Goal: Information Seeking & Learning: Learn about a topic

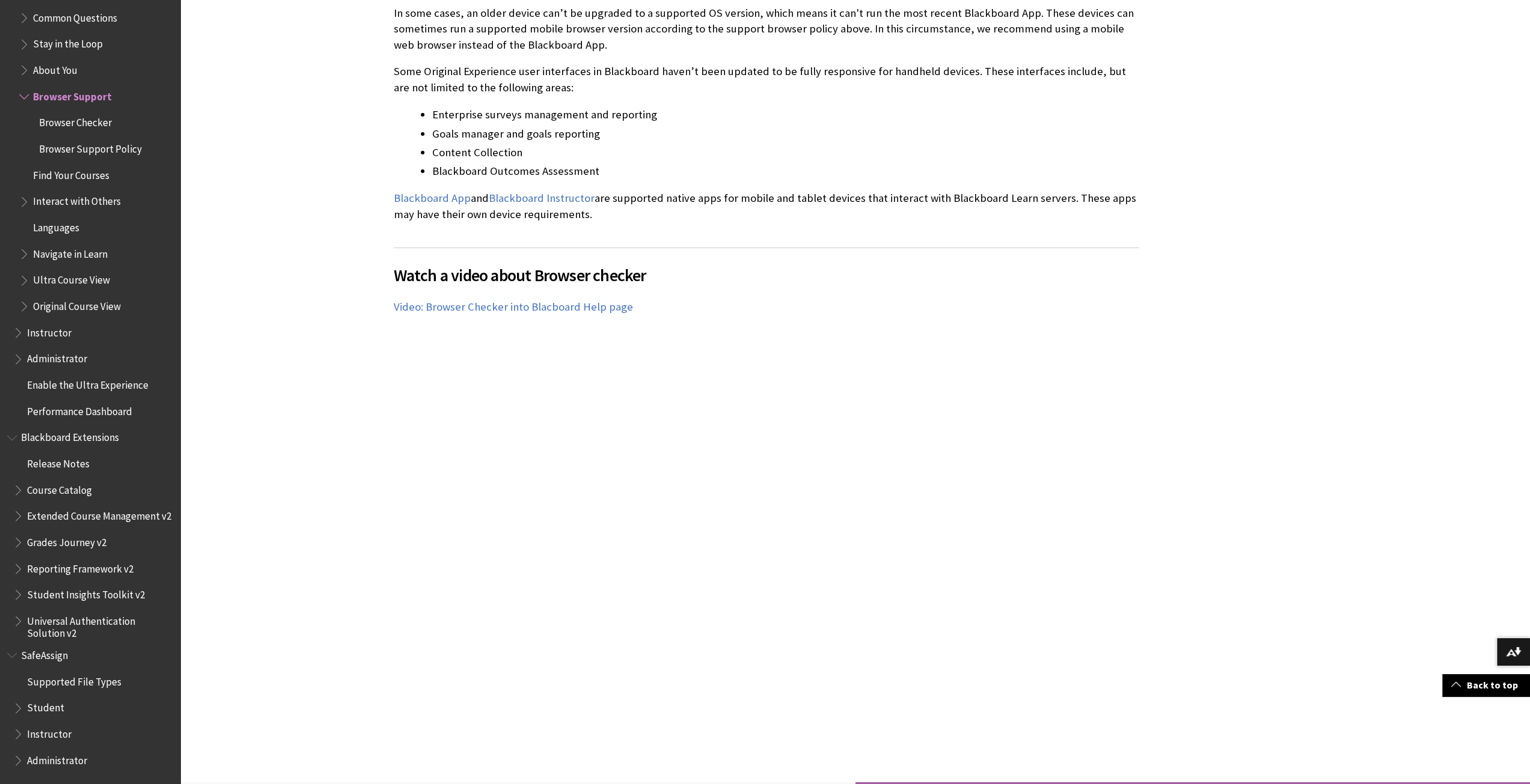
scroll to position [775, 0]
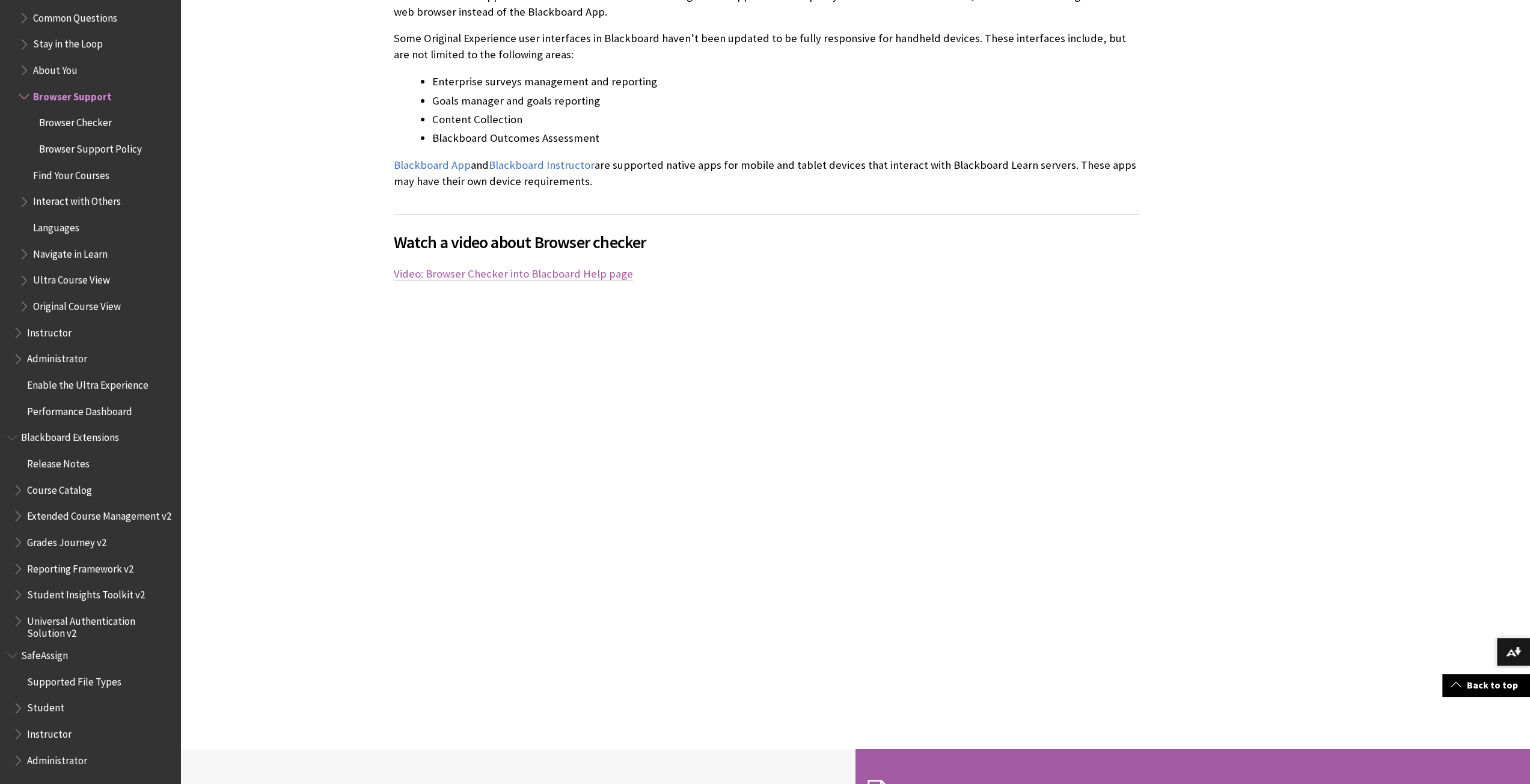
click at [502, 272] on link "Video: Browser Checker into Blacboard Help page" at bounding box center [514, 274] width 239 height 15
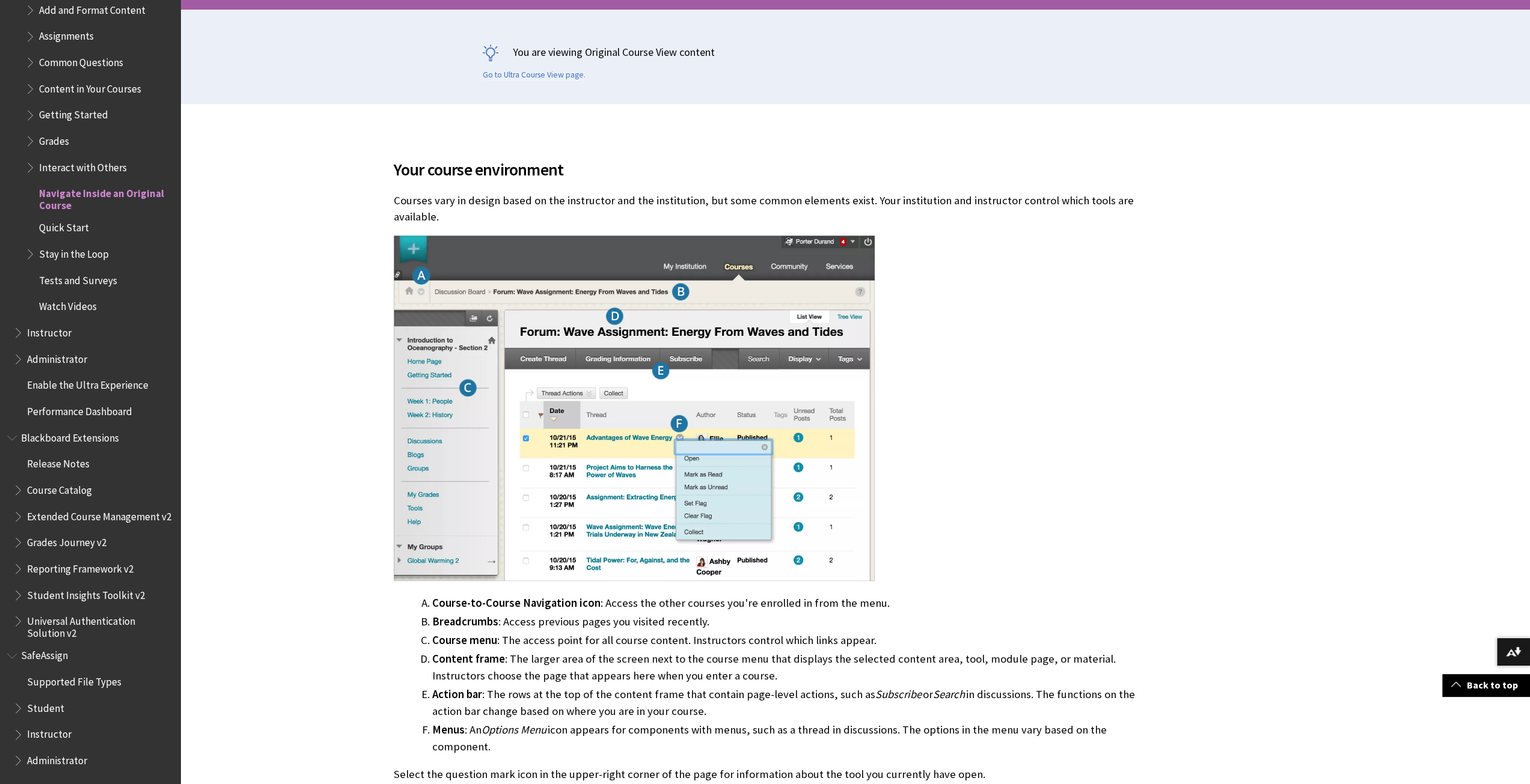
scroll to position [281, 0]
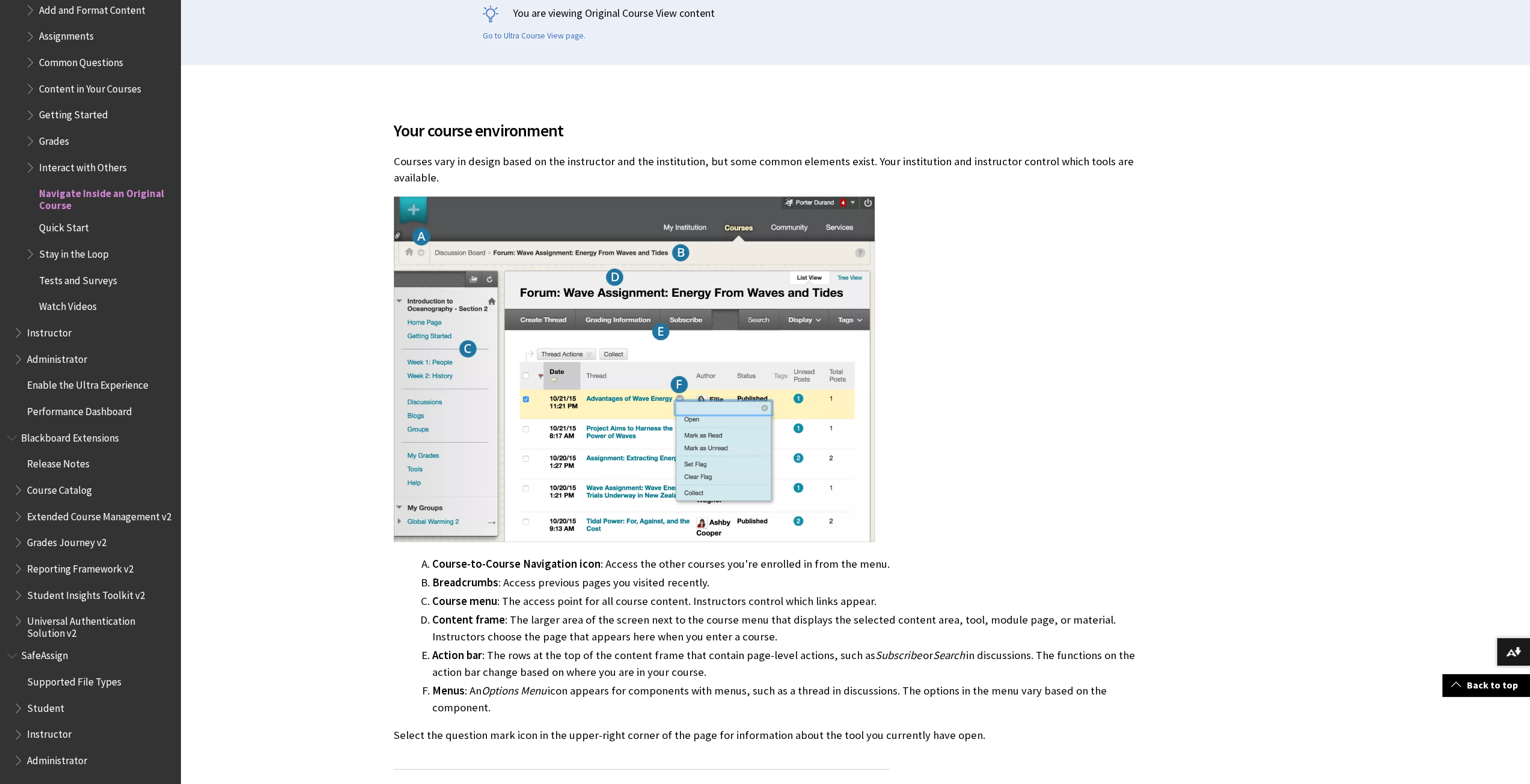
click at [688, 416] on img at bounding box center [634, 369] width 481 height 345
click at [865, 201] on img at bounding box center [634, 369] width 481 height 345
click at [86, 185] on span "Navigate Inside an Original Course" at bounding box center [106, 197] width 133 height 28
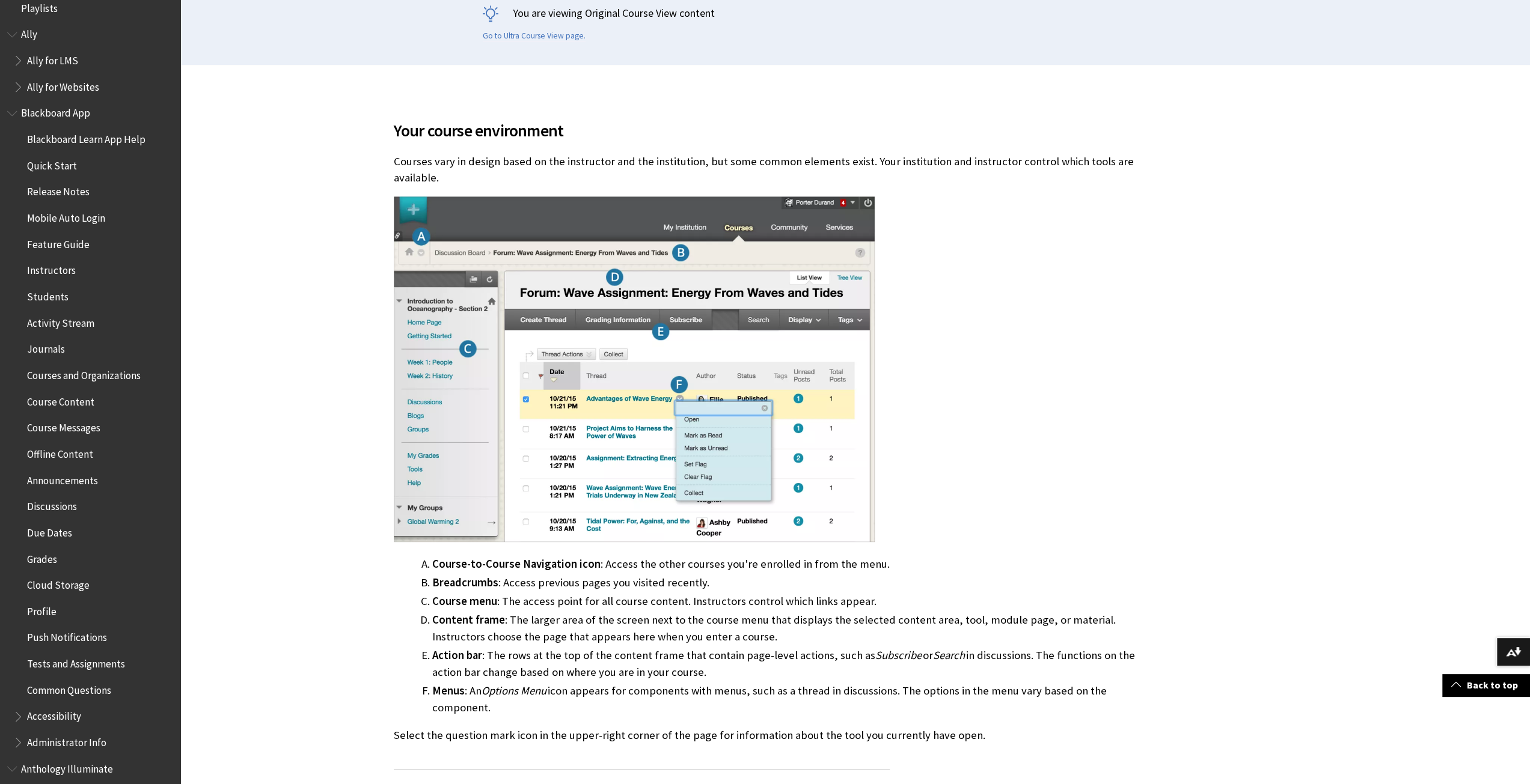
scroll to position [0, 0]
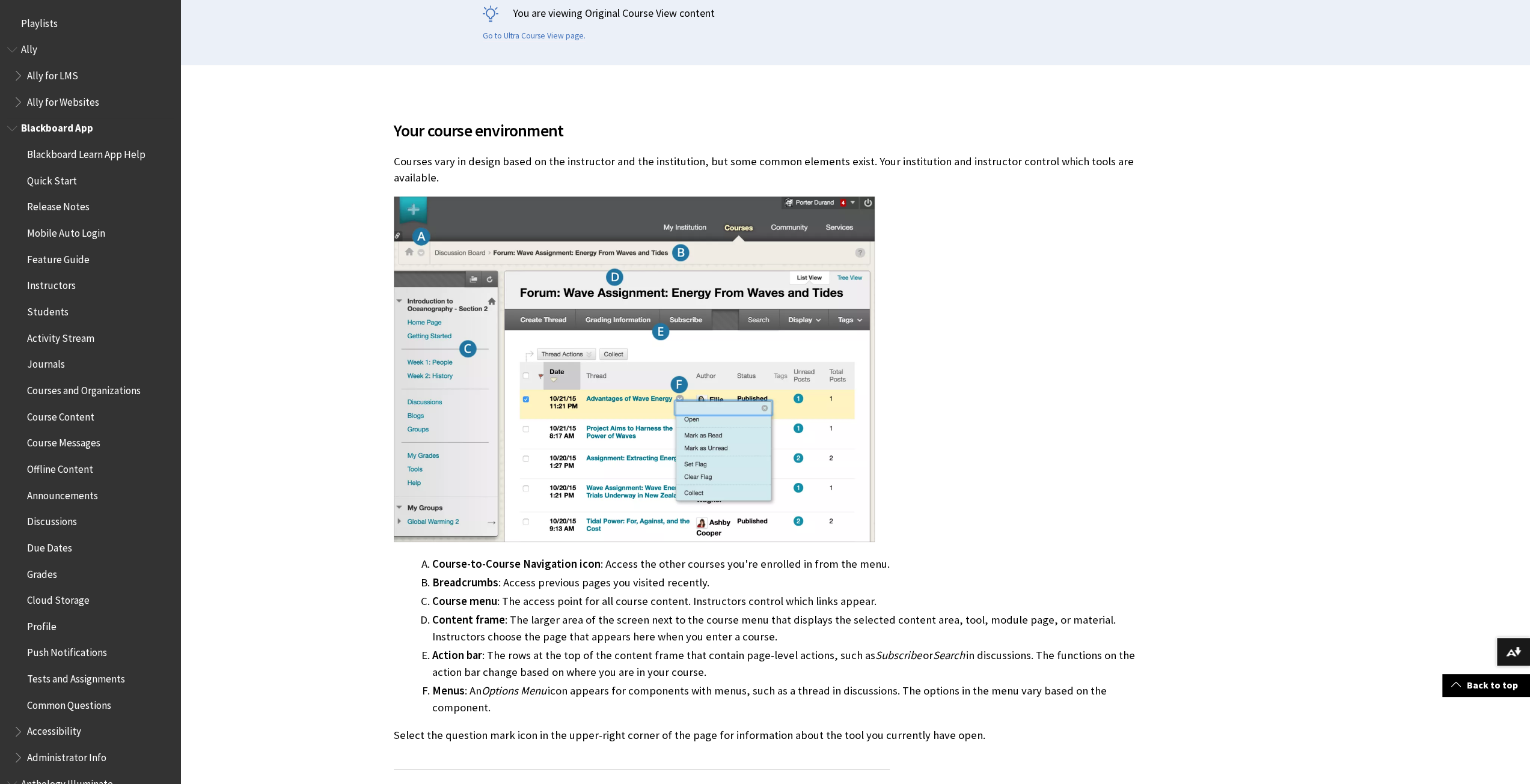
click at [59, 179] on span "Quick Start" at bounding box center [52, 179] width 50 height 16
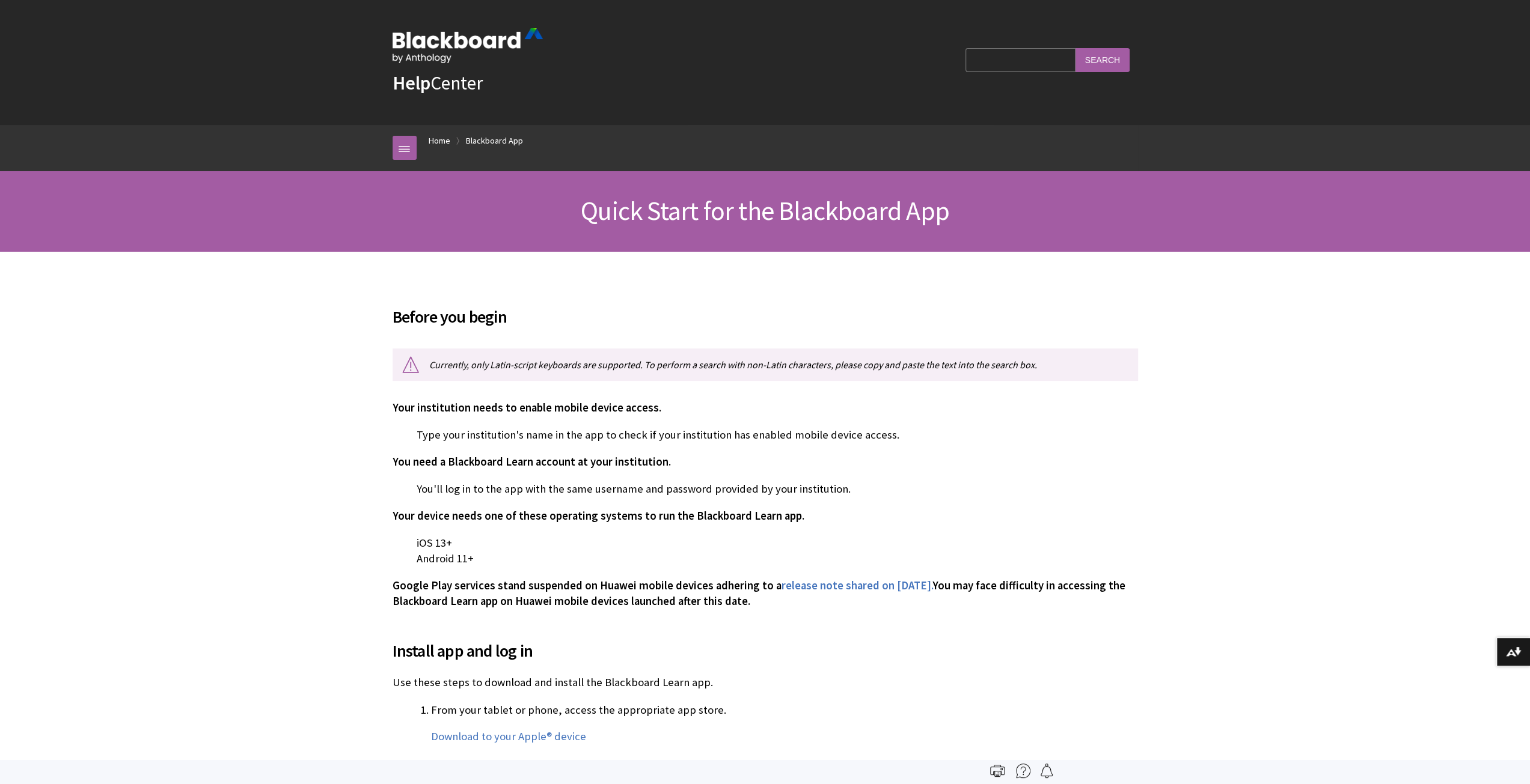
scroll to position [153, 0]
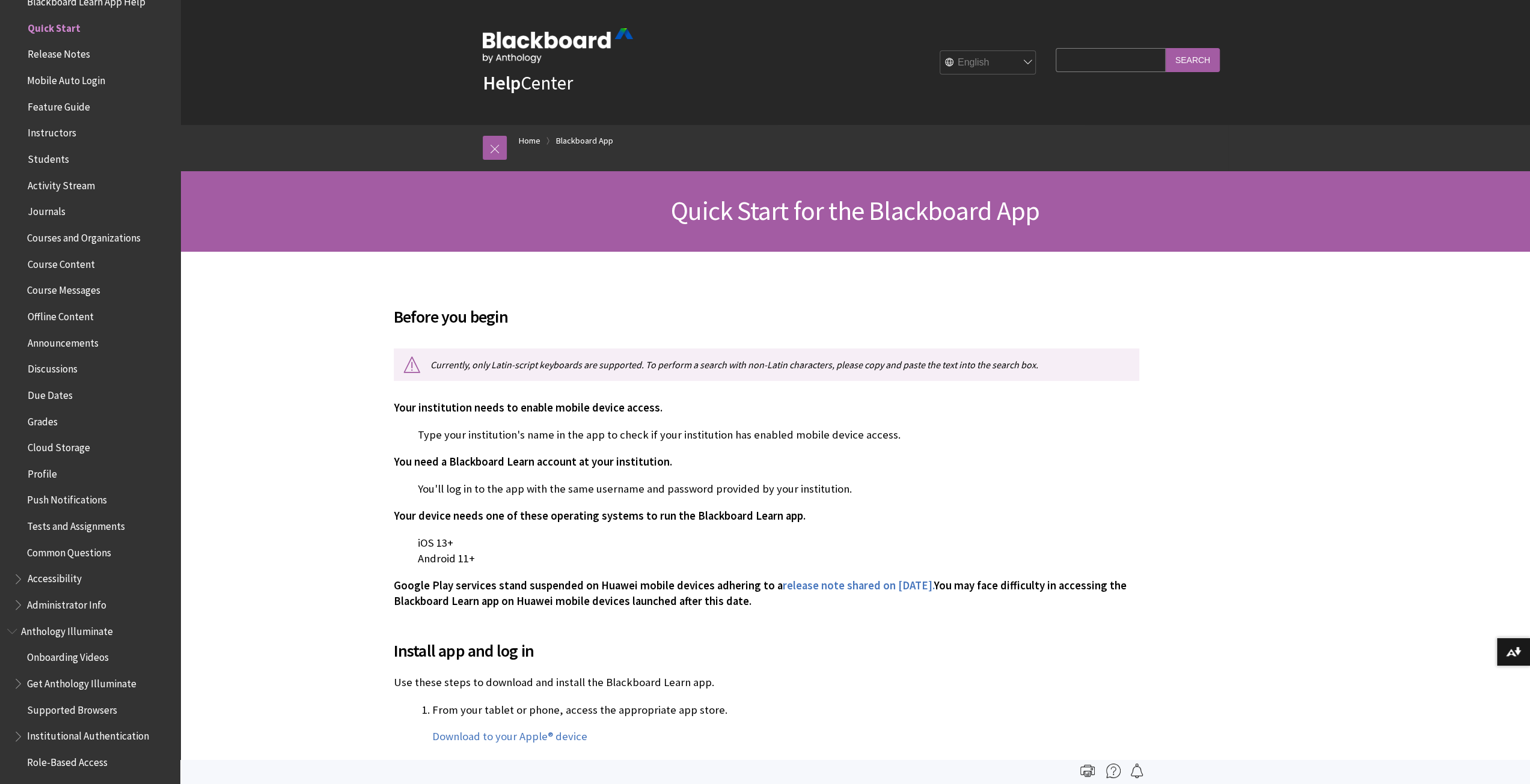
click at [1073, 57] on input "Search Query" at bounding box center [1110, 60] width 109 height 23
type input "Villanova University"
click at [1165, 48] on input "Search" at bounding box center [1192, 60] width 54 height 23
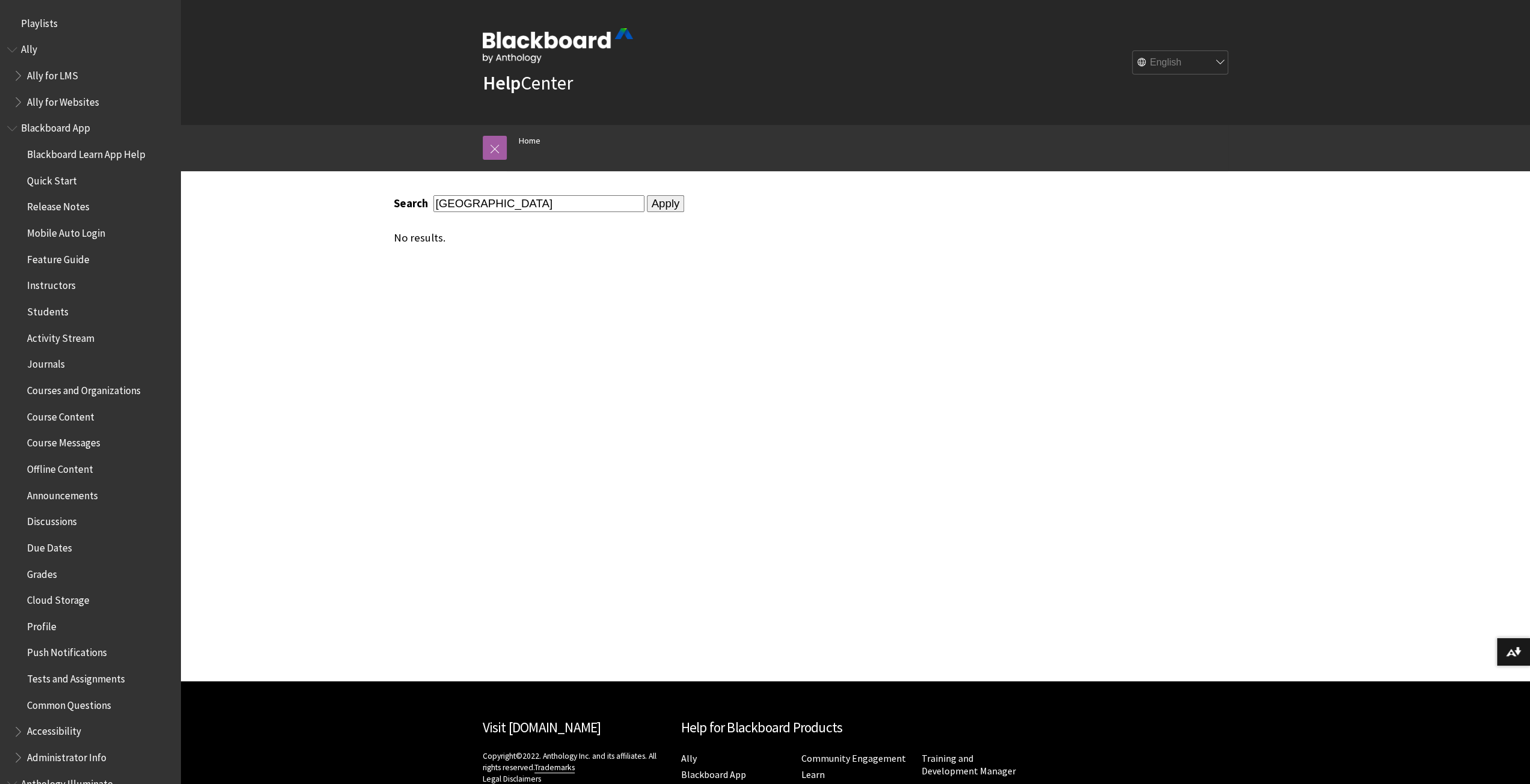
click at [650, 201] on input "Apply" at bounding box center [666, 204] width 38 height 17
click at [92, 152] on span "Blackboard Learn App Help" at bounding box center [86, 152] width 118 height 16
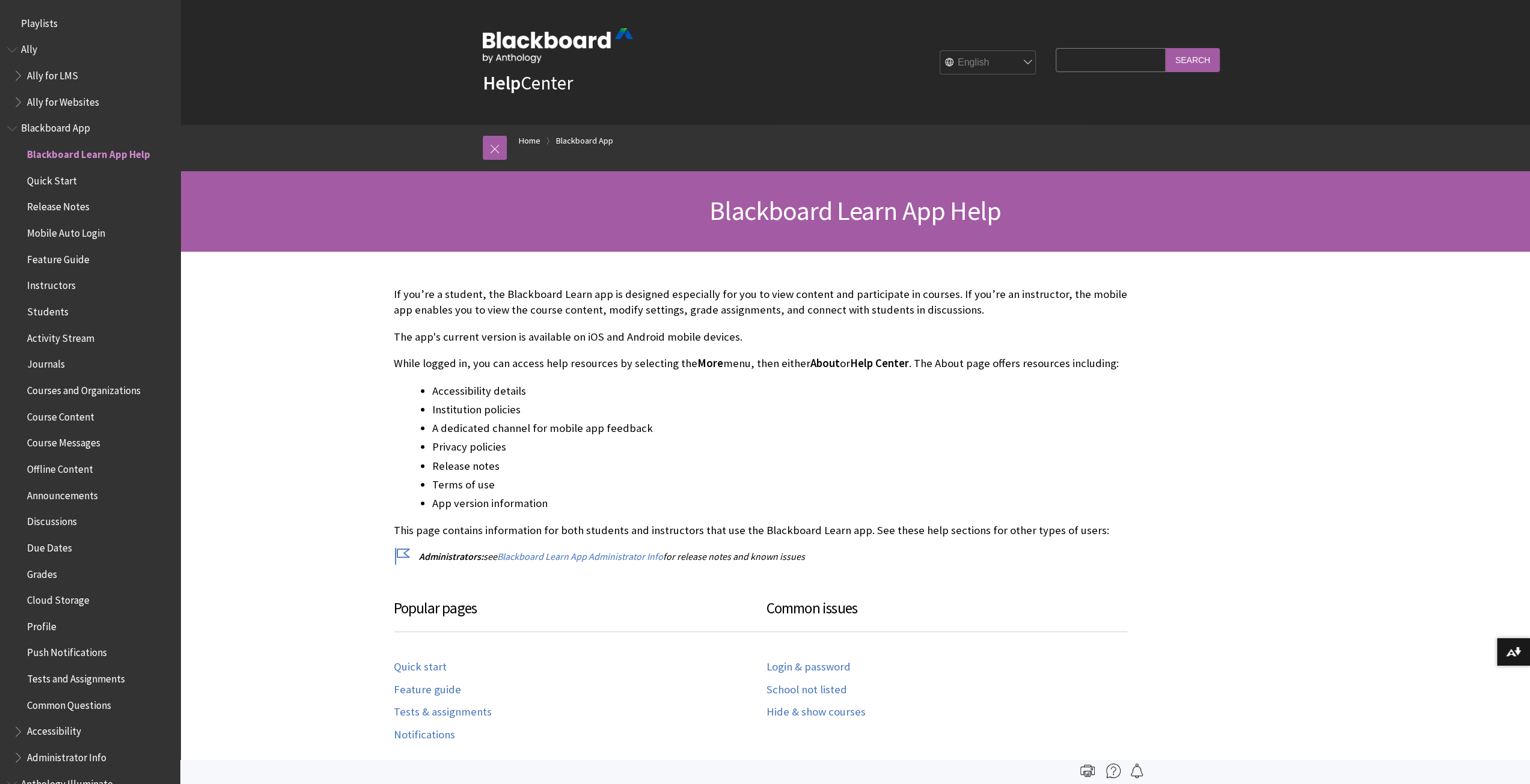
scroll to position [126, 0]
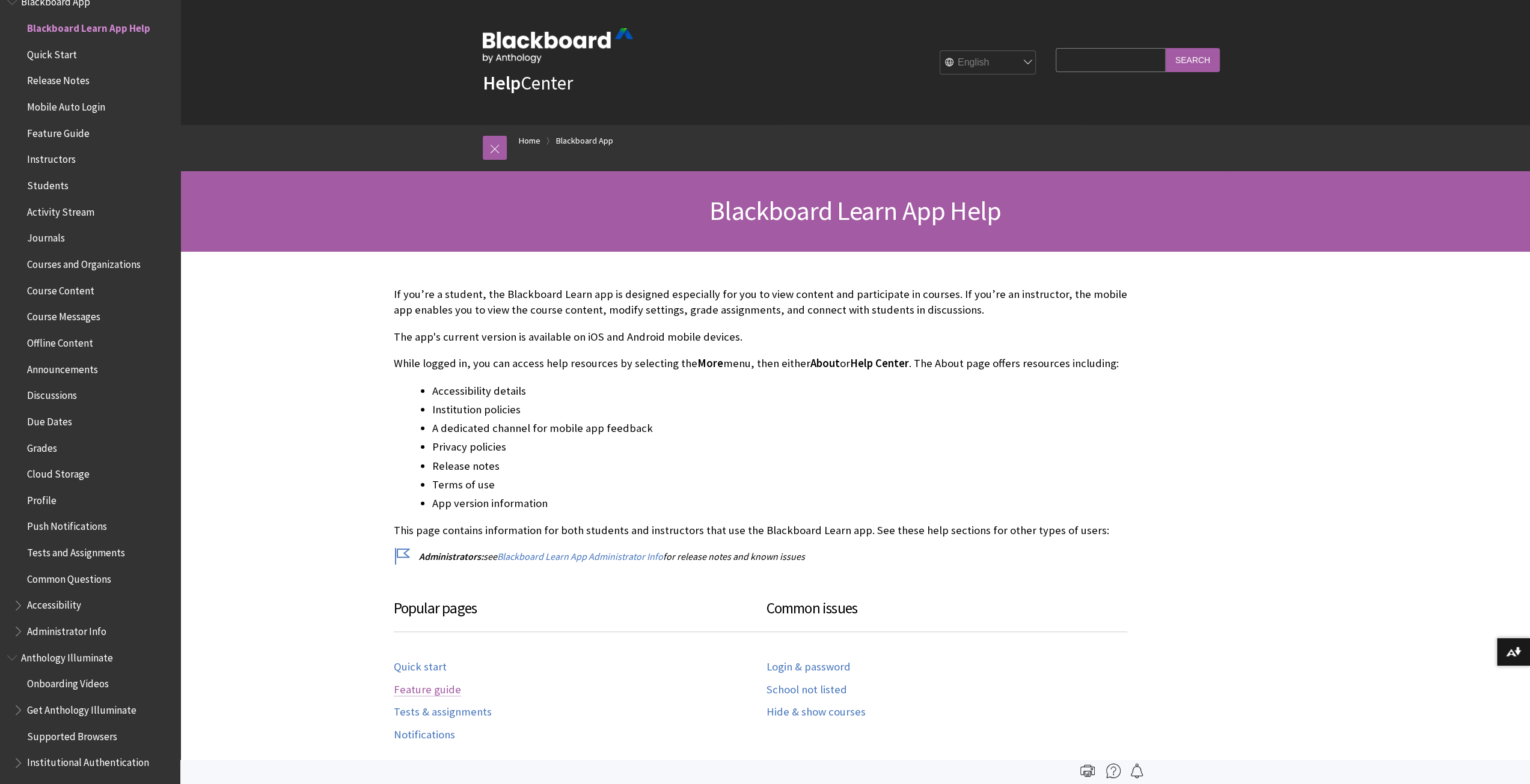
click at [412, 691] on link "Feature guide" at bounding box center [428, 690] width 67 height 14
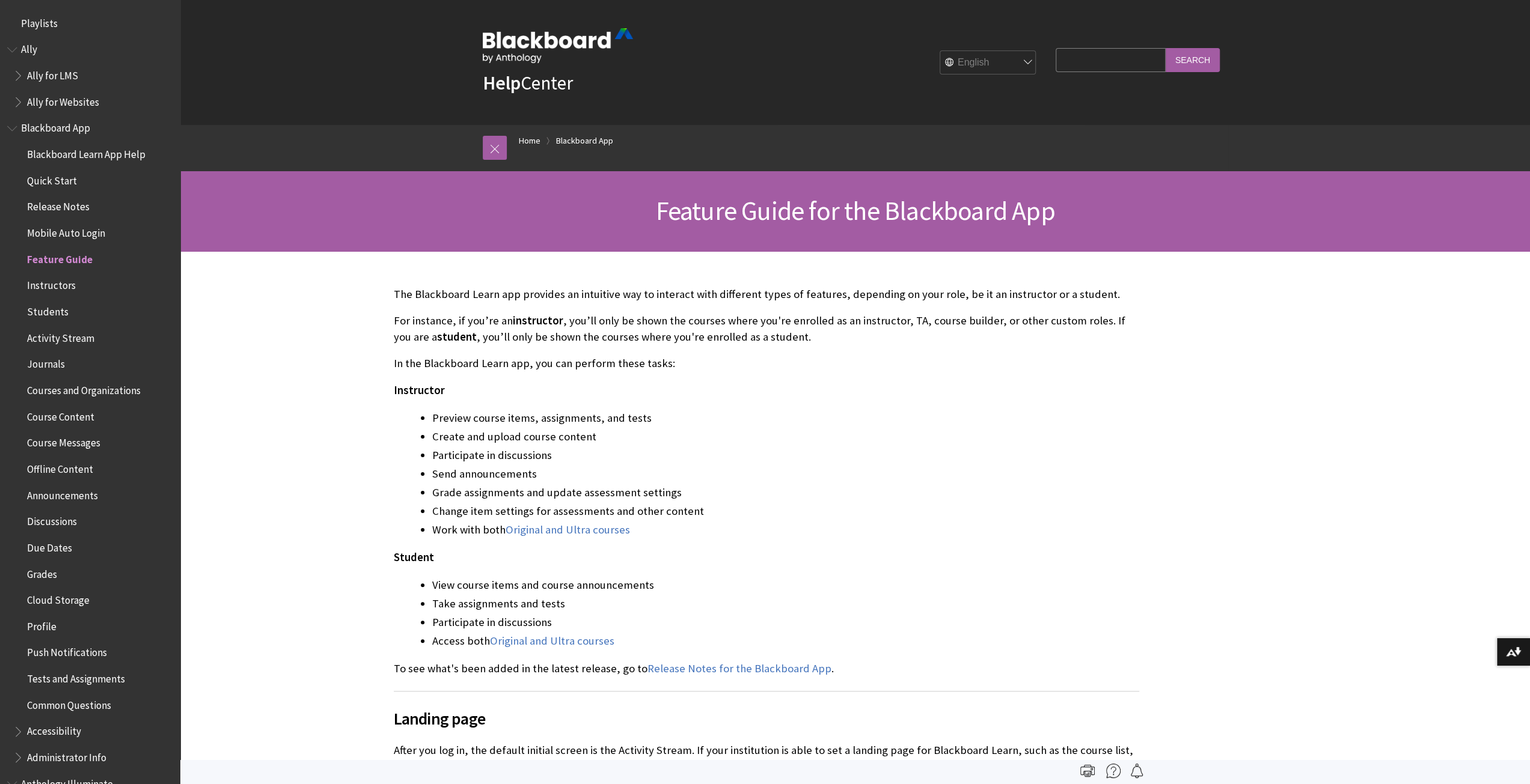
scroll to position [231, 0]
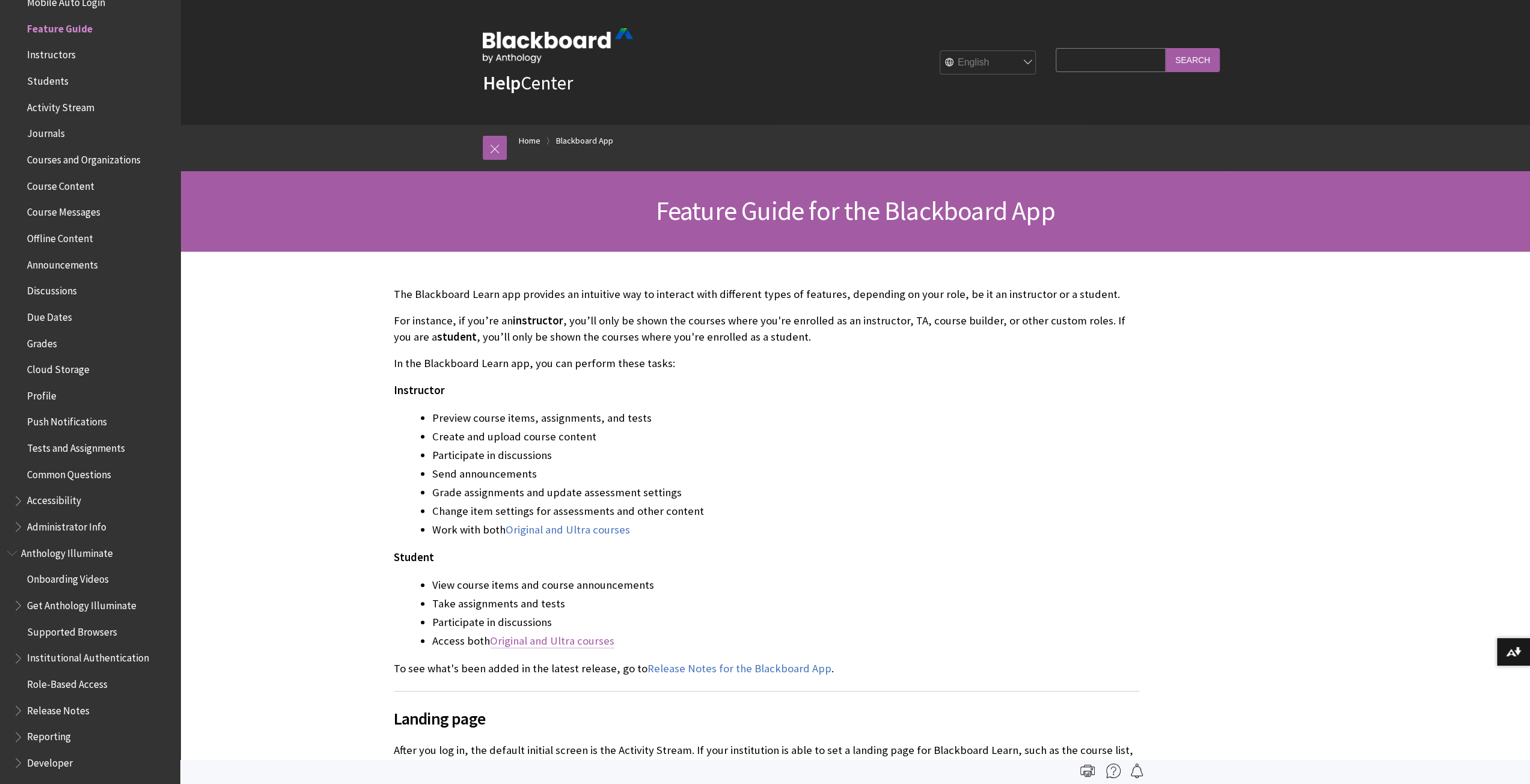
click at [512, 641] on link "Original and Ultra courses" at bounding box center [552, 641] width 125 height 15
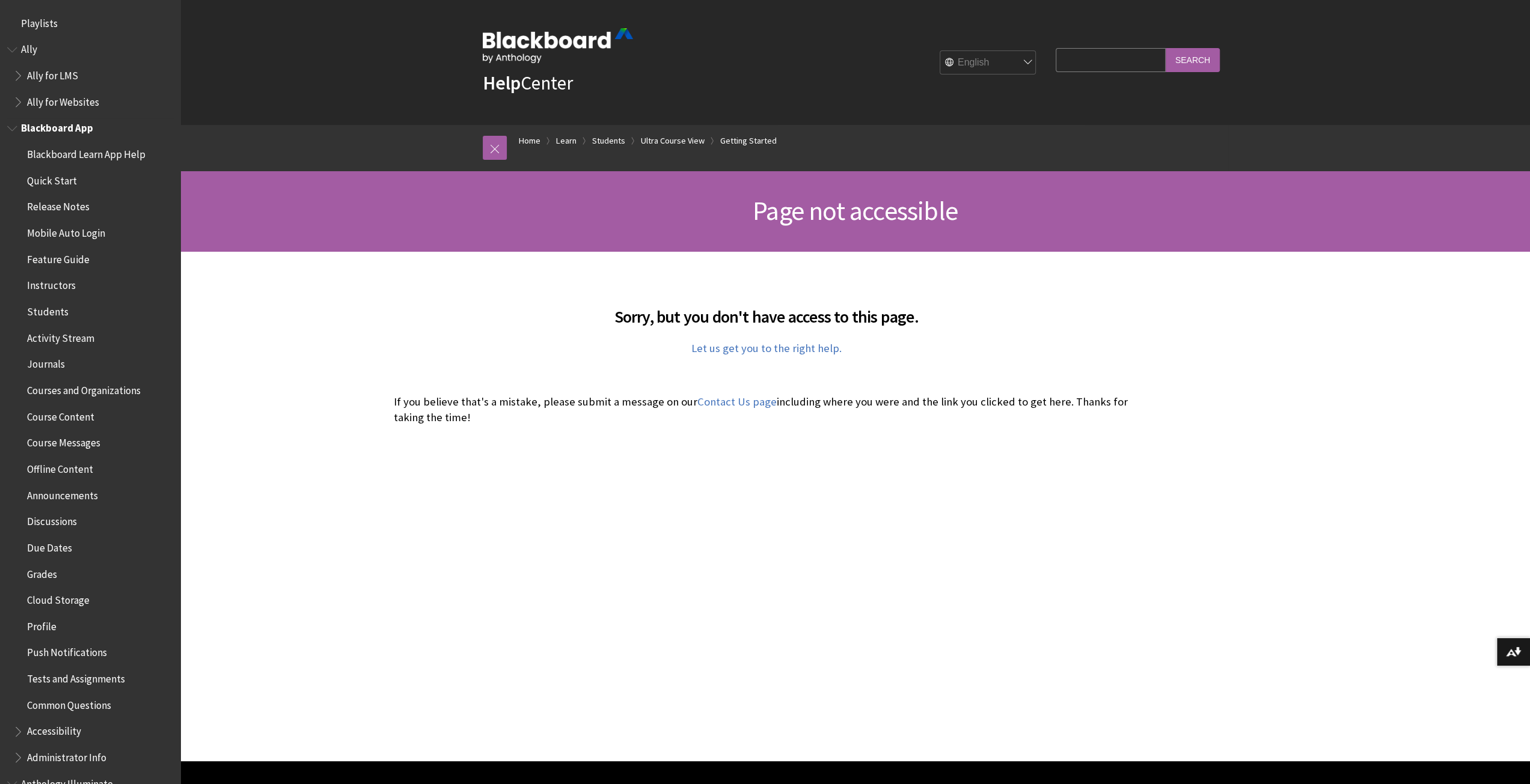
click at [95, 153] on span "Blackboard Learn App Help" at bounding box center [86, 152] width 118 height 16
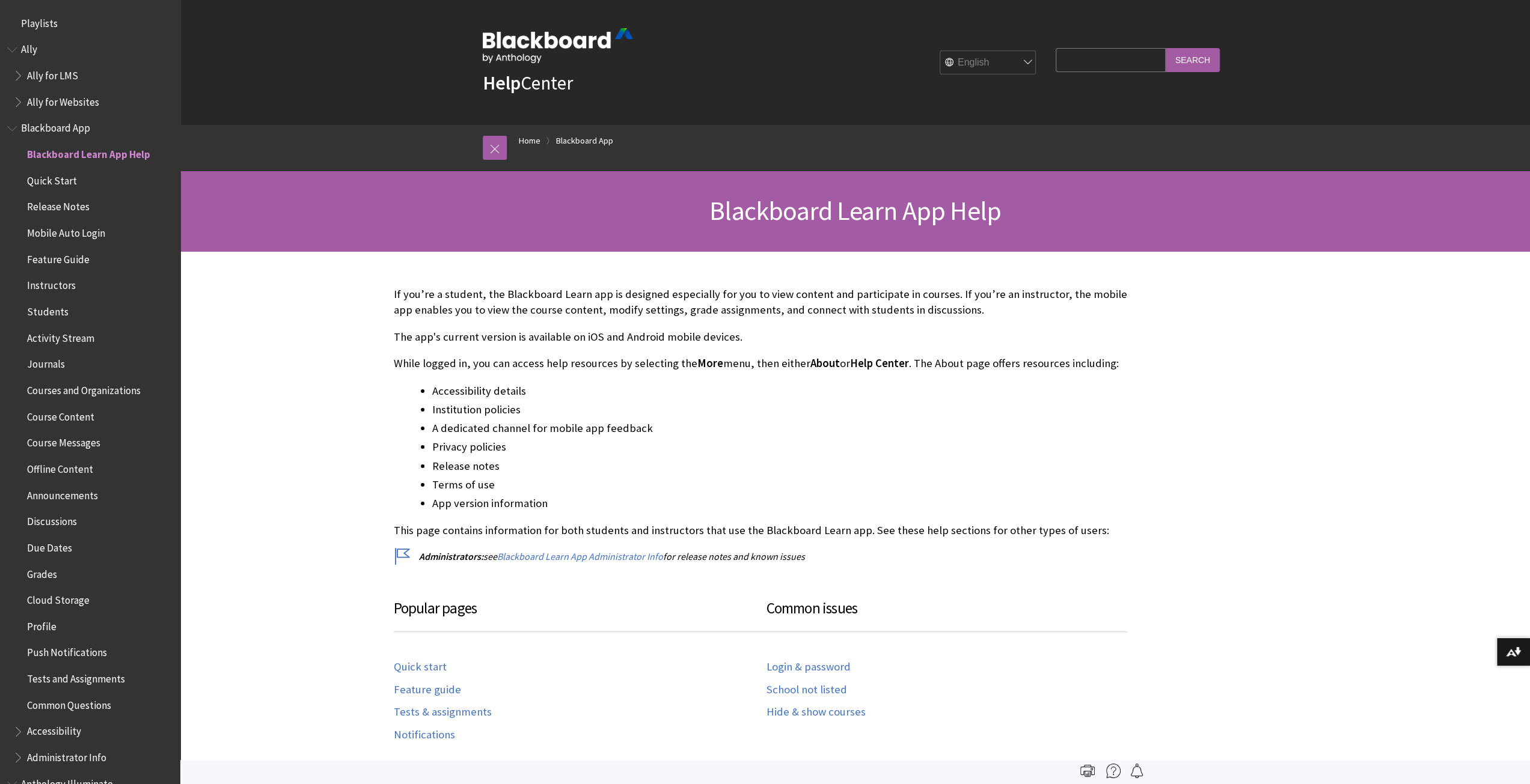
scroll to position [126, 0]
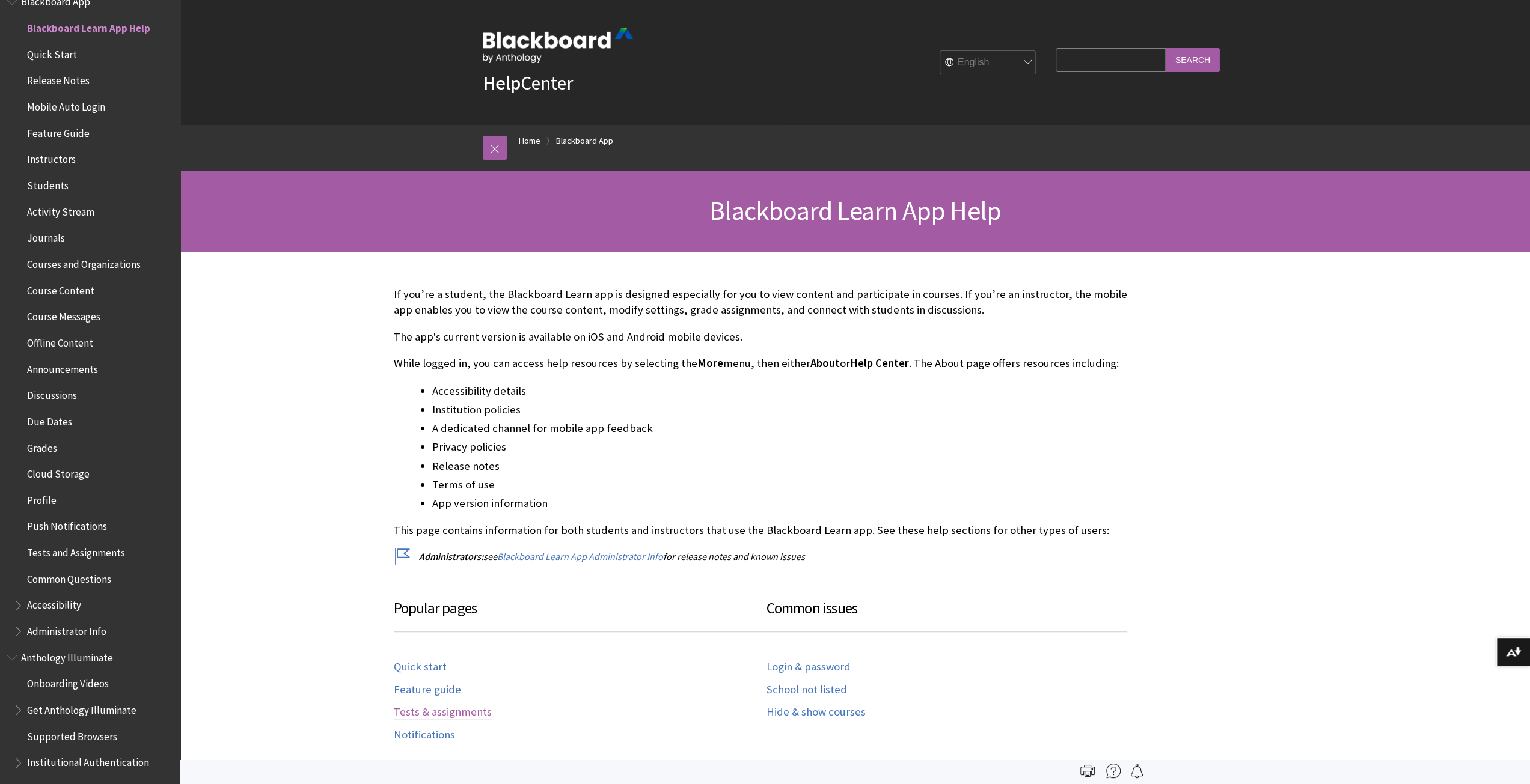
click at [401, 711] on link "Tests & assignments" at bounding box center [443, 712] width 98 height 14
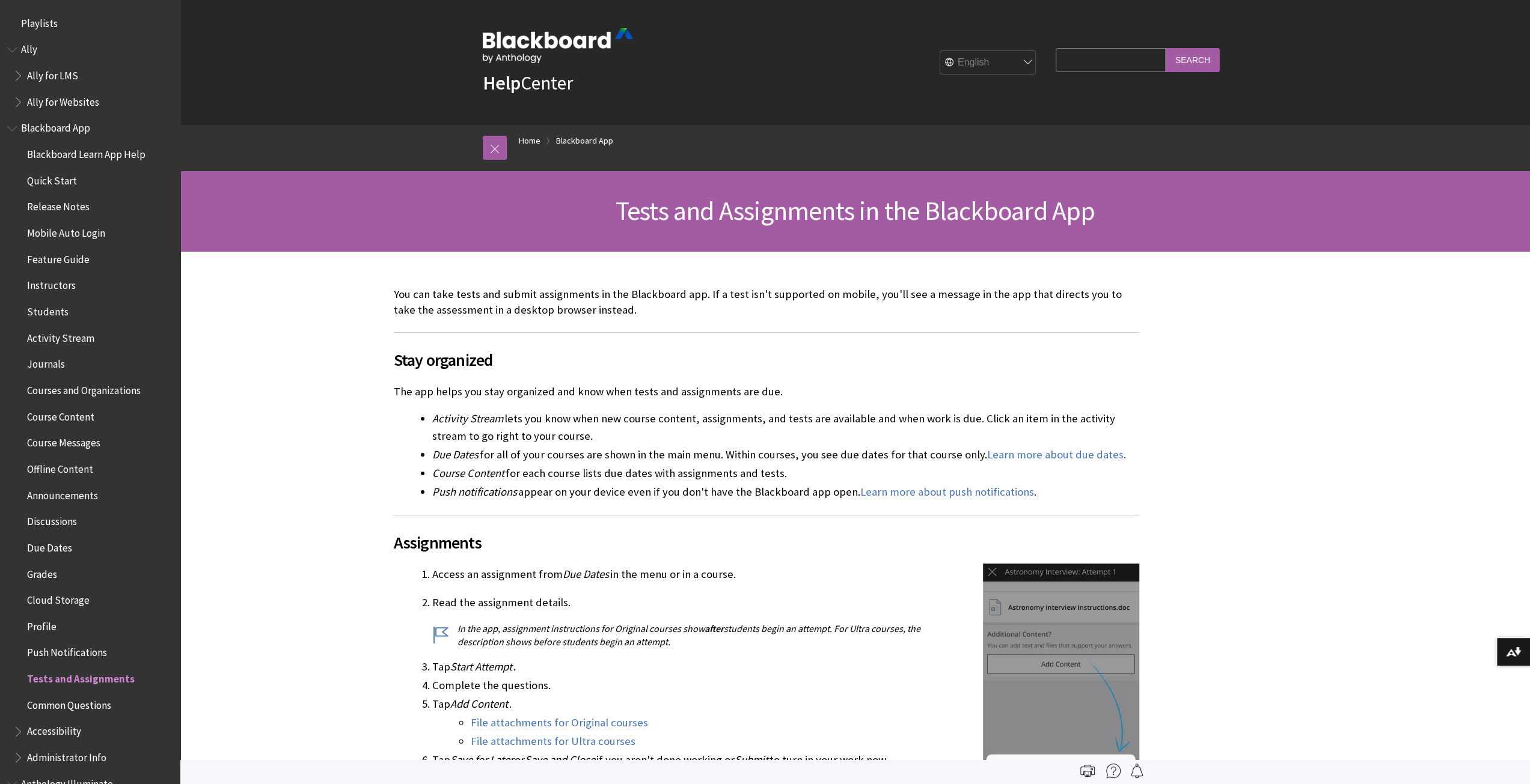
click at [64, 178] on span "Quick Start" at bounding box center [52, 179] width 50 height 16
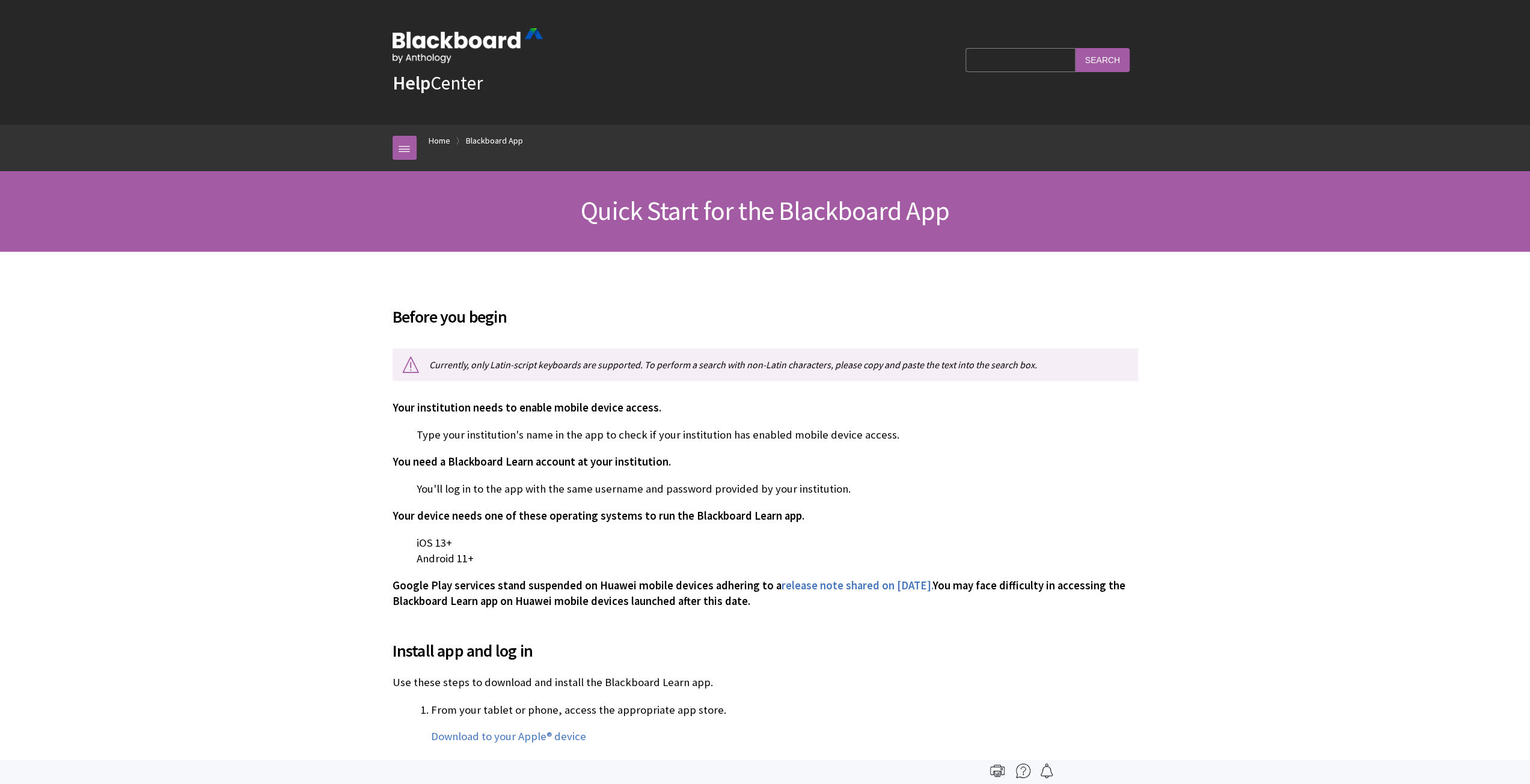
scroll to position [153, 0]
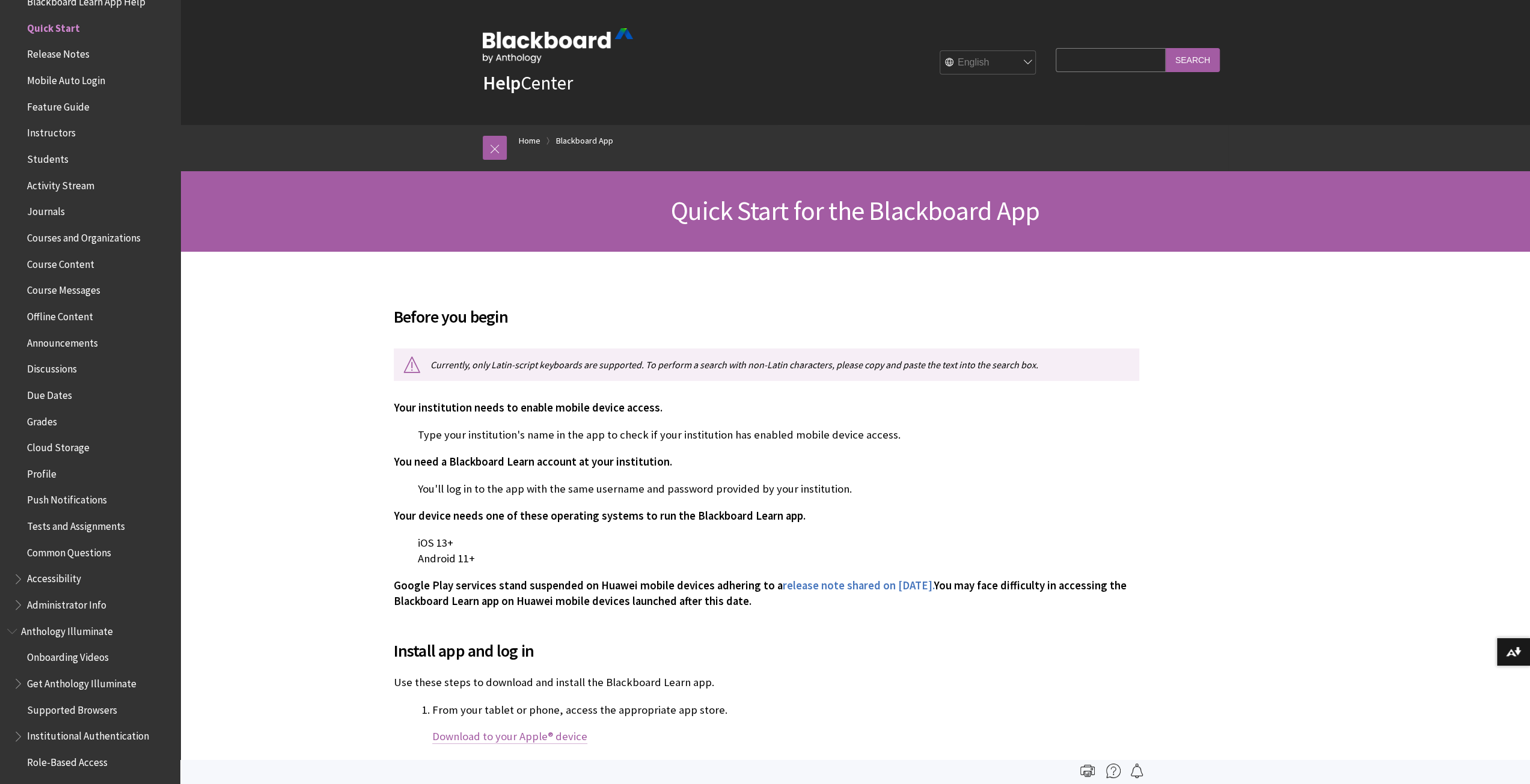
click at [508, 736] on link "Download to your Apple® device" at bounding box center [510, 737] width 155 height 15
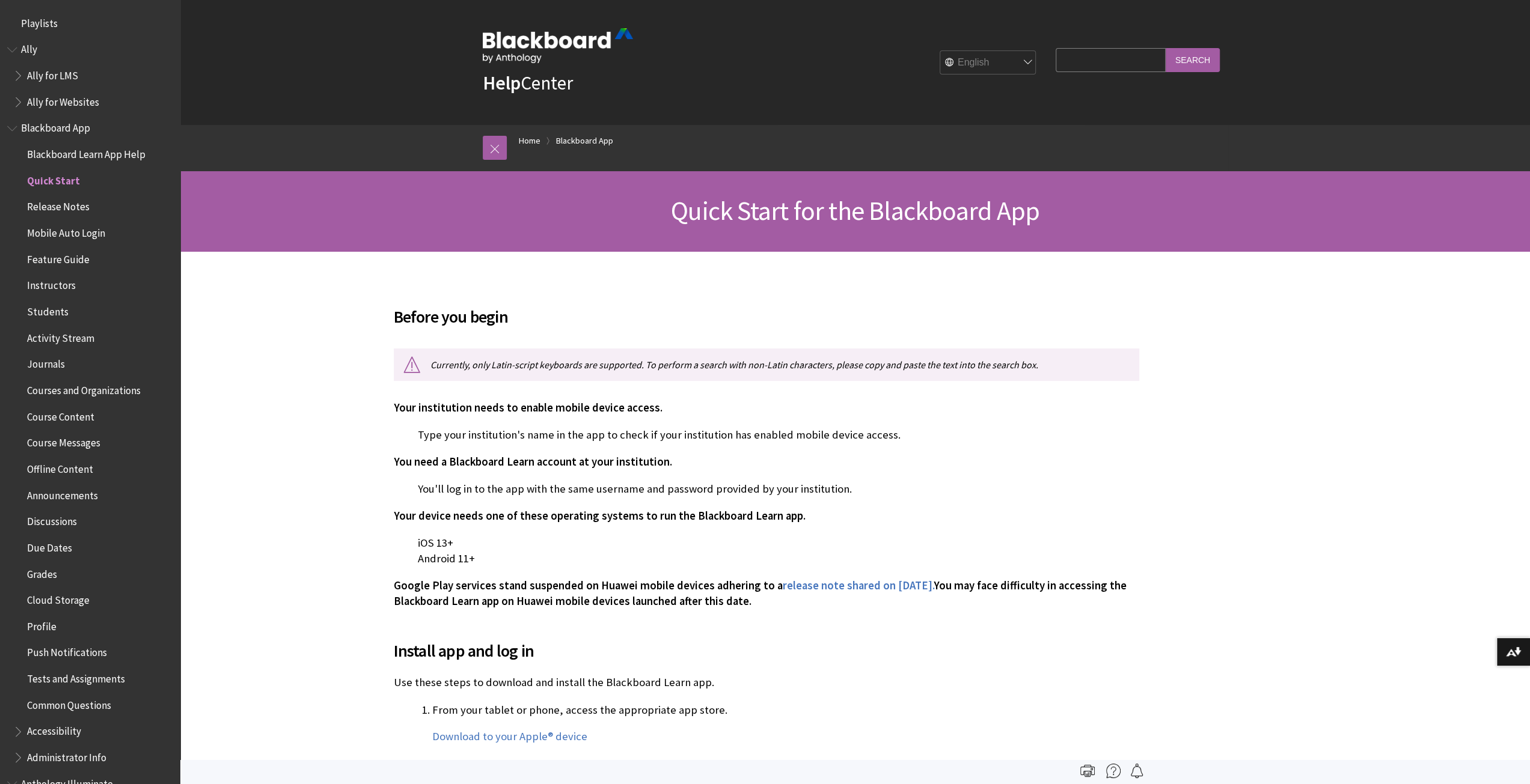
scroll to position [0, 0]
